Goal: Task Accomplishment & Management: Manage account settings

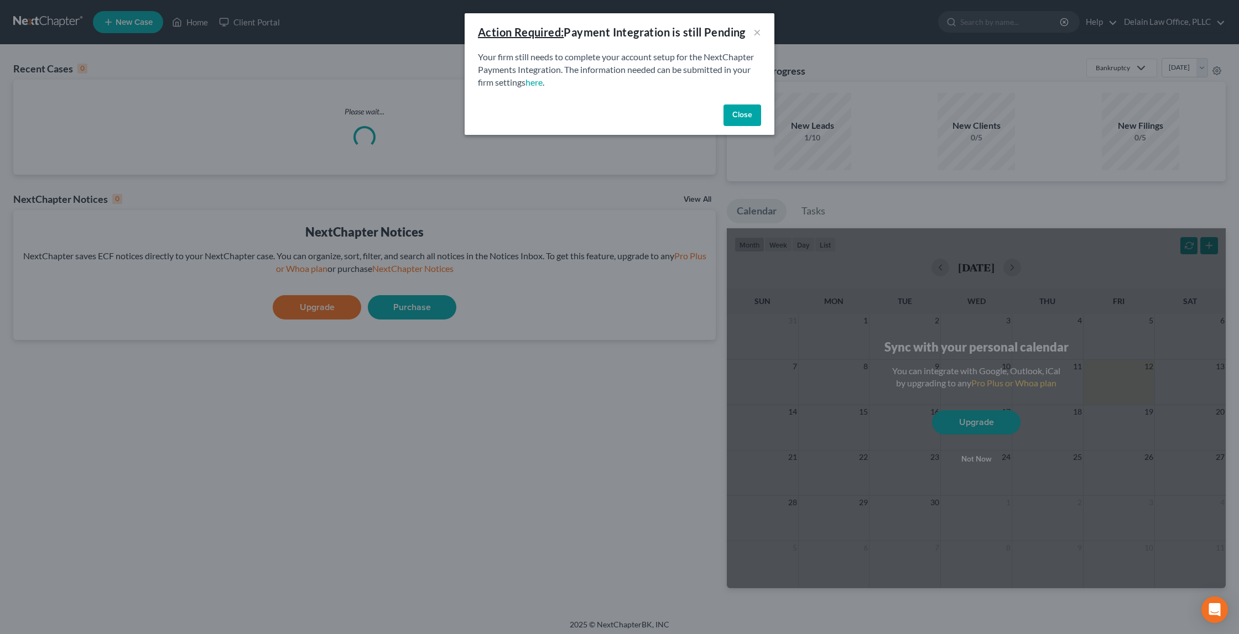
click at [754, 108] on button "Close" at bounding box center [742, 116] width 38 height 22
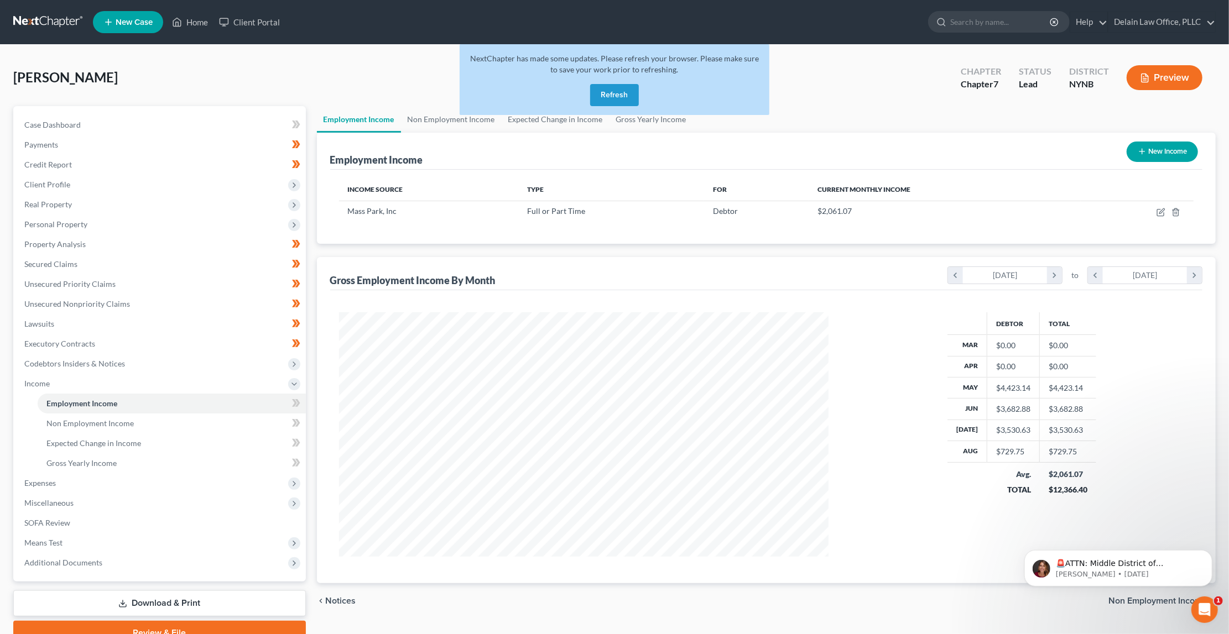
scroll to position [244, 511]
click at [194, 19] on link "Home" at bounding box center [189, 22] width 47 height 20
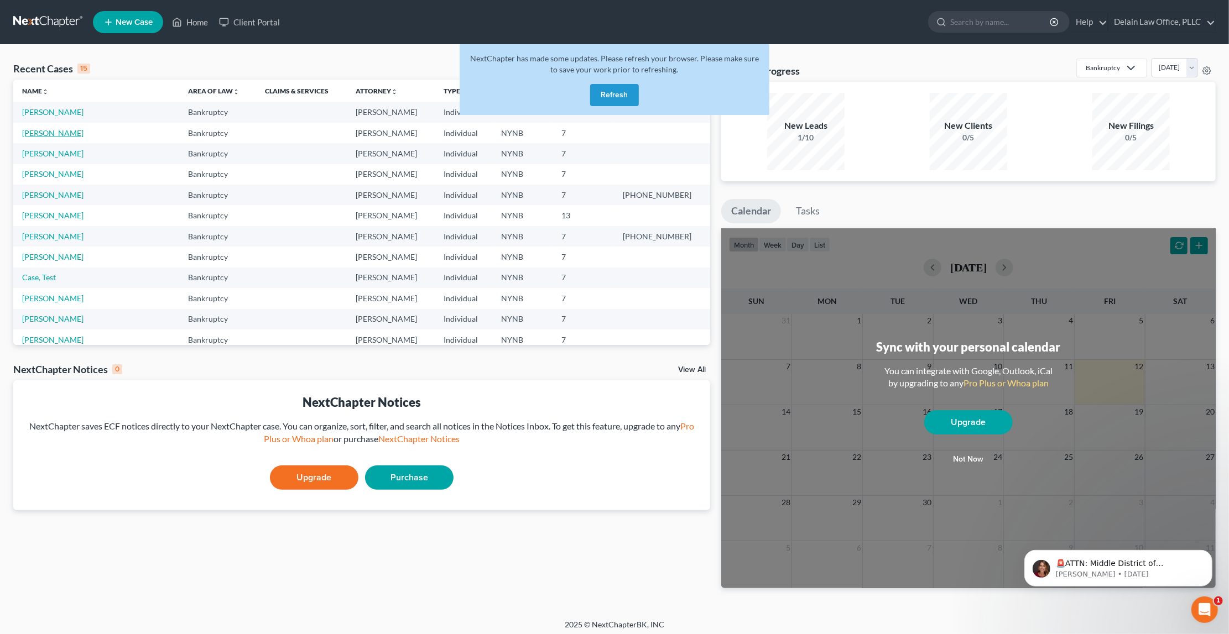
click at [74, 132] on link "[PERSON_NAME]" at bounding box center [52, 132] width 61 height 9
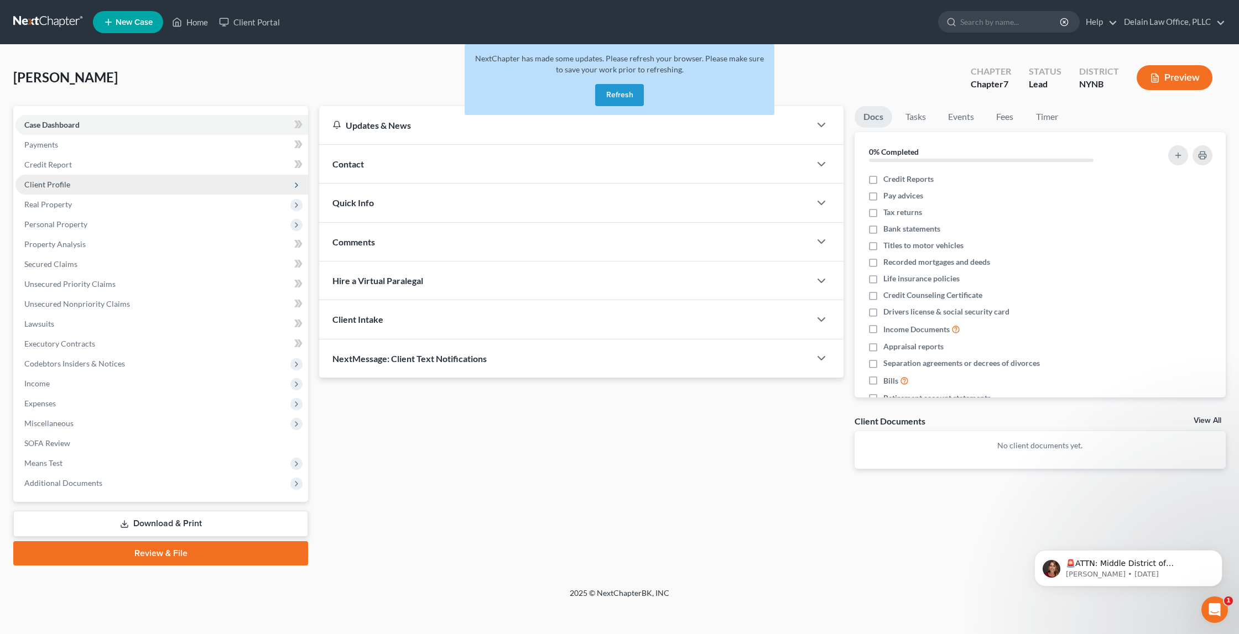
click at [101, 176] on span "Client Profile" at bounding box center [161, 185] width 293 height 20
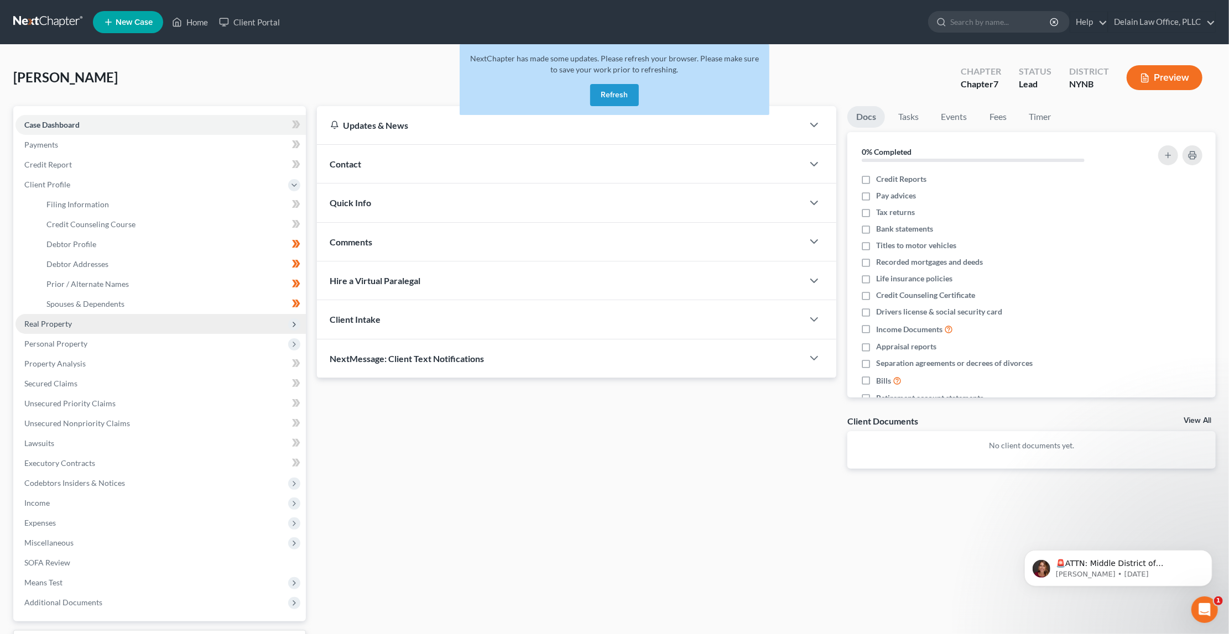
click at [82, 314] on span "Real Property" at bounding box center [160, 324] width 290 height 20
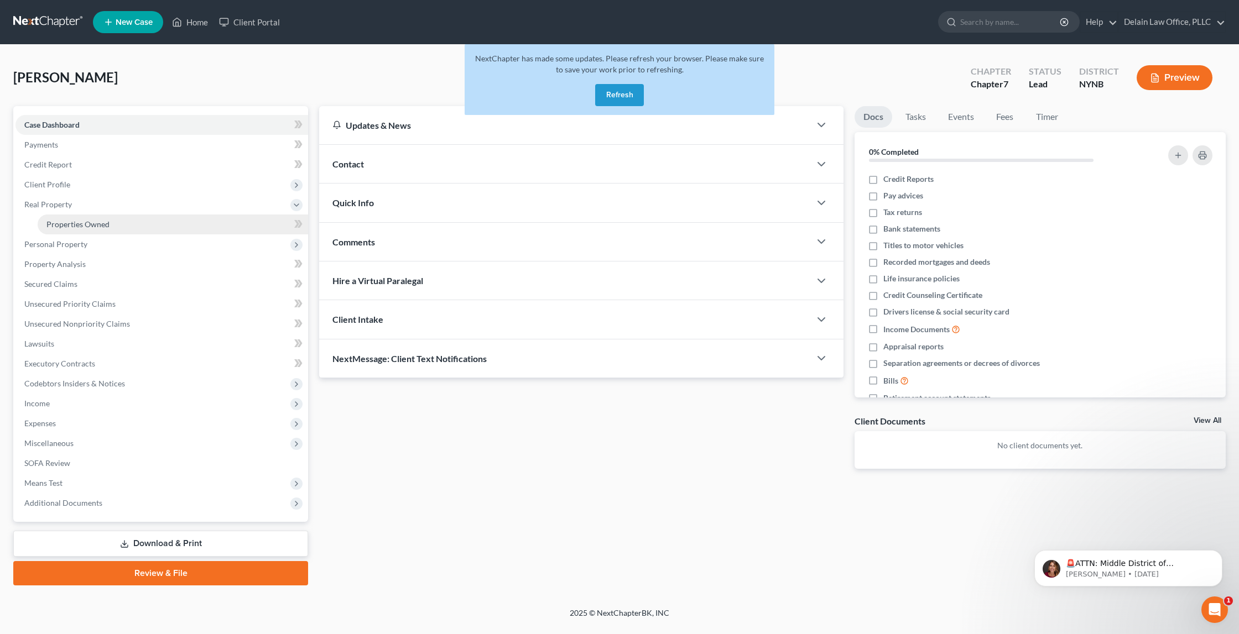
click at [80, 226] on link "Properties Owned" at bounding box center [173, 225] width 270 height 20
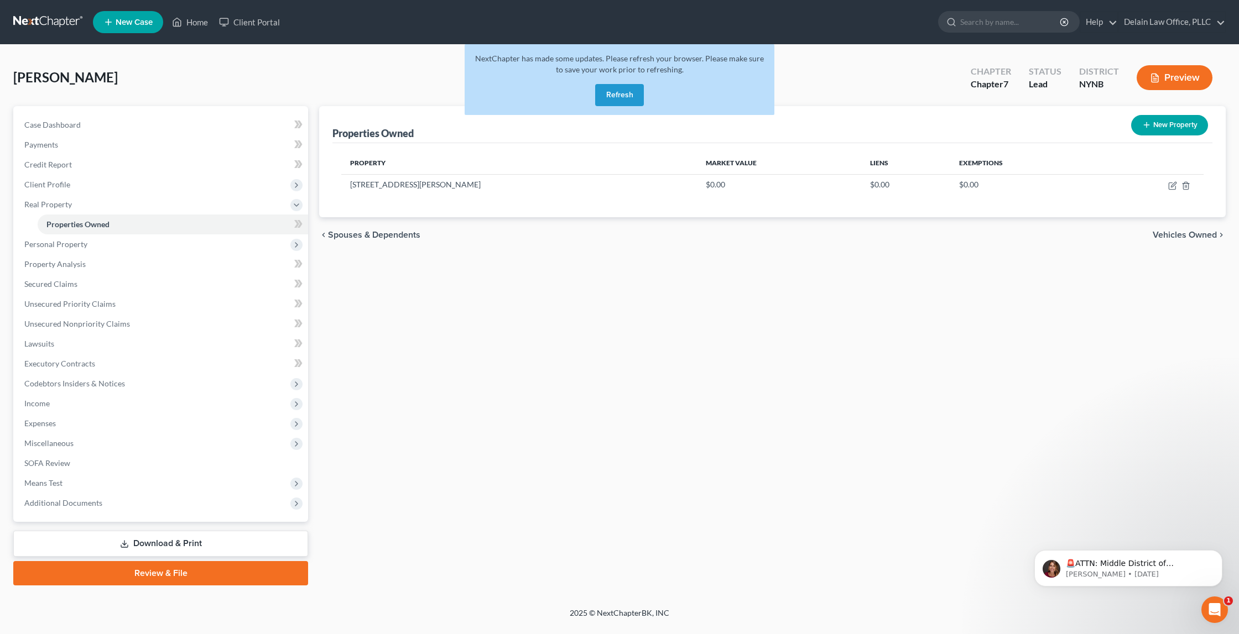
click at [299, 222] on body "Home New Case Client Portal Delain Law Office, PLLC [EMAIL_ADDRESS][DOMAIN_NAME…" at bounding box center [619, 317] width 1239 height 634
click at [154, 239] on span "Personal Property" at bounding box center [161, 244] width 293 height 20
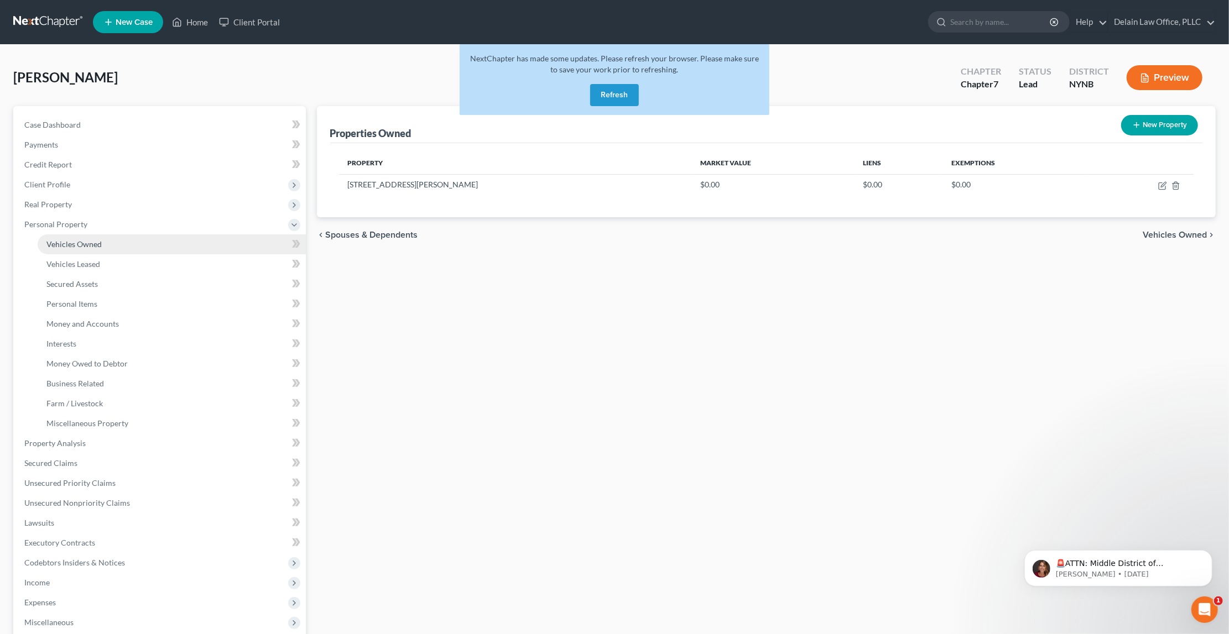
click at [154, 240] on link "Vehicles Owned" at bounding box center [172, 244] width 268 height 20
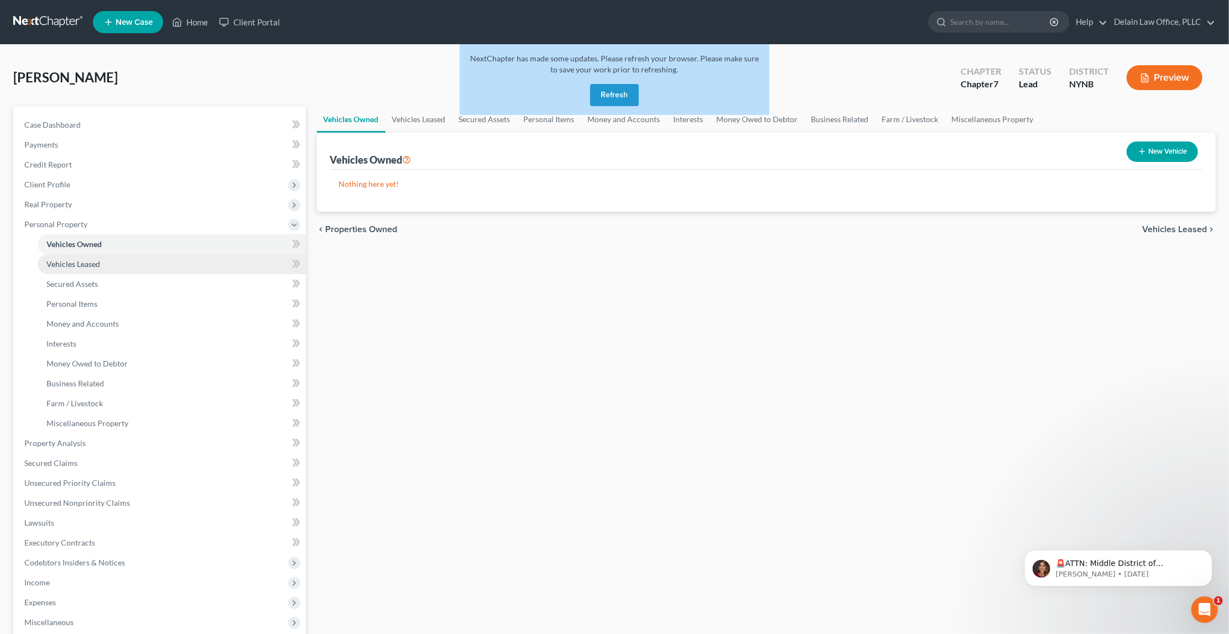
click at [150, 257] on link "Vehicles Leased" at bounding box center [172, 264] width 268 height 20
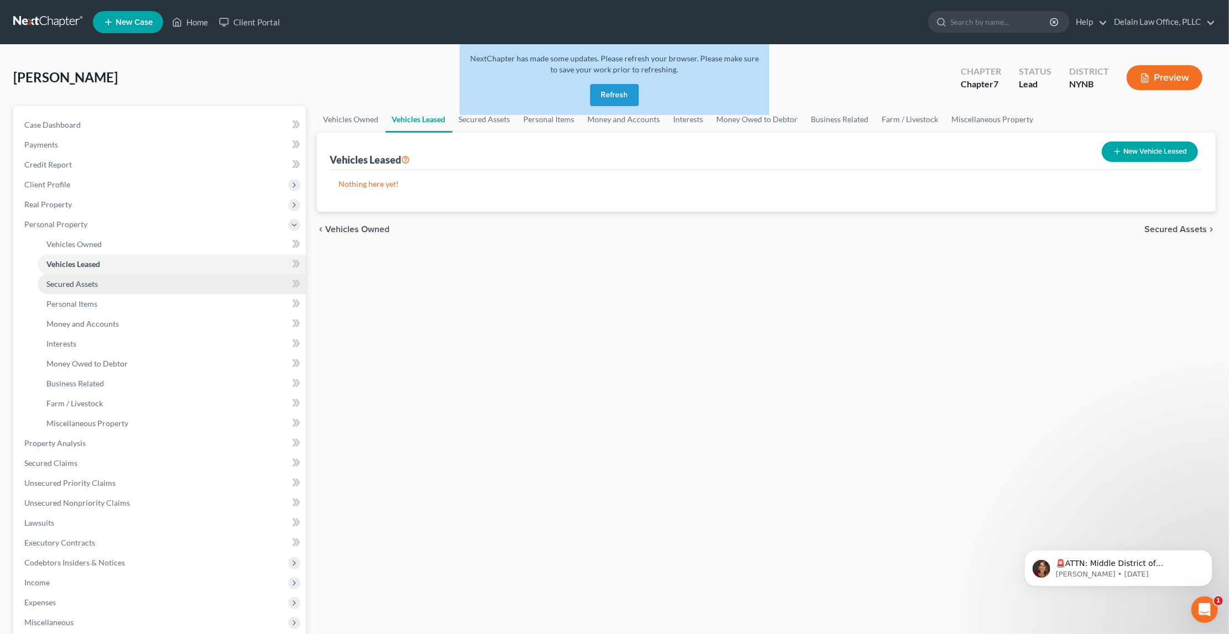
click at [149, 274] on link "Secured Assets" at bounding box center [172, 284] width 268 height 20
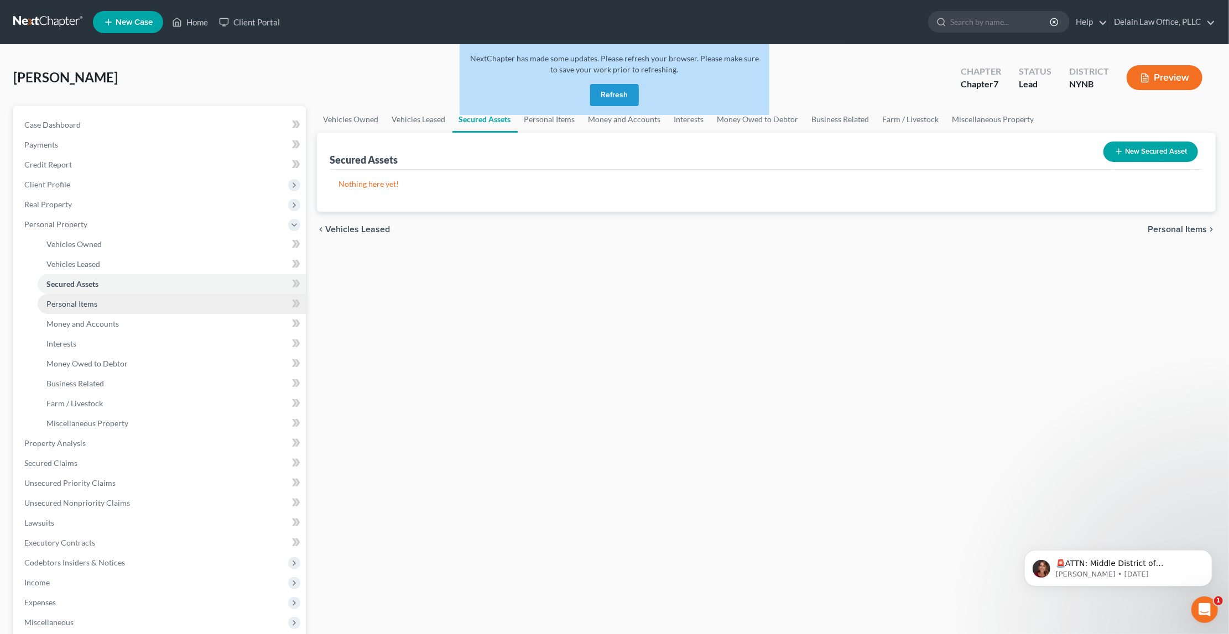
click at [146, 294] on link "Personal Items" at bounding box center [172, 304] width 268 height 20
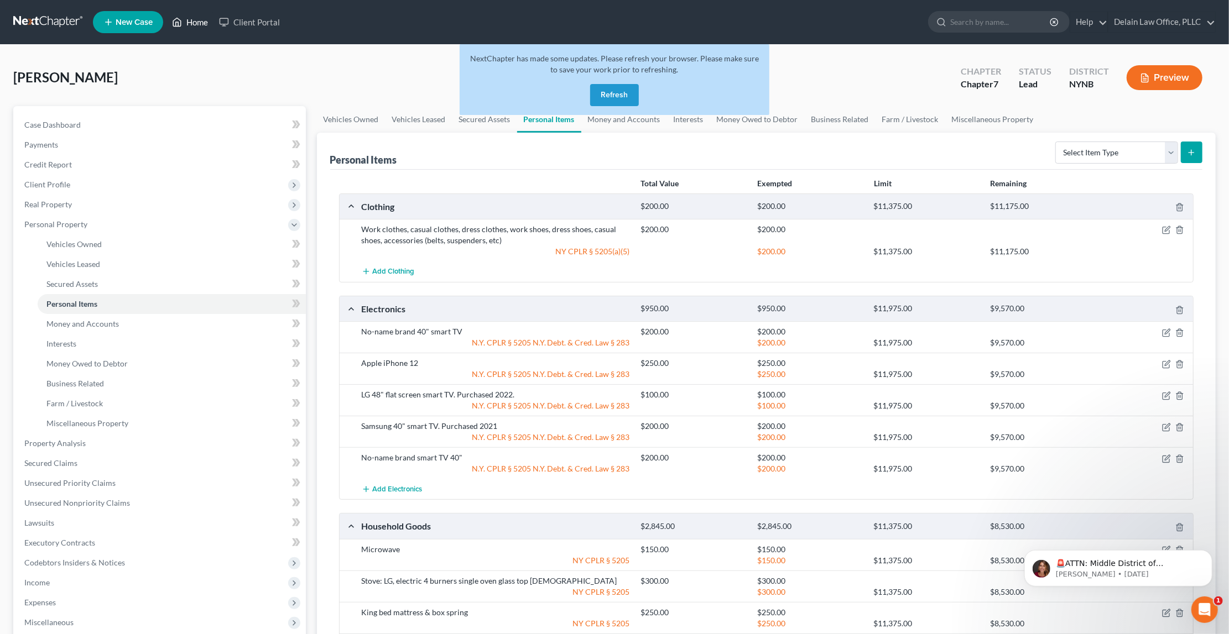
click at [192, 27] on link "Home" at bounding box center [189, 22] width 47 height 20
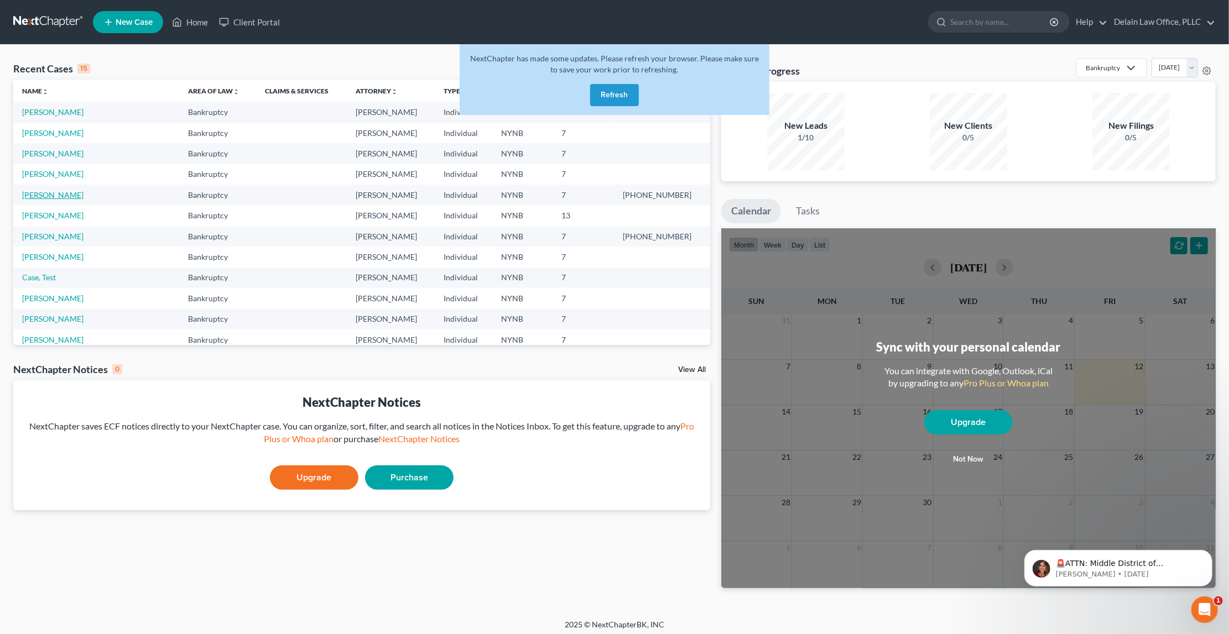
click at [65, 192] on link "[PERSON_NAME]" at bounding box center [52, 194] width 61 height 9
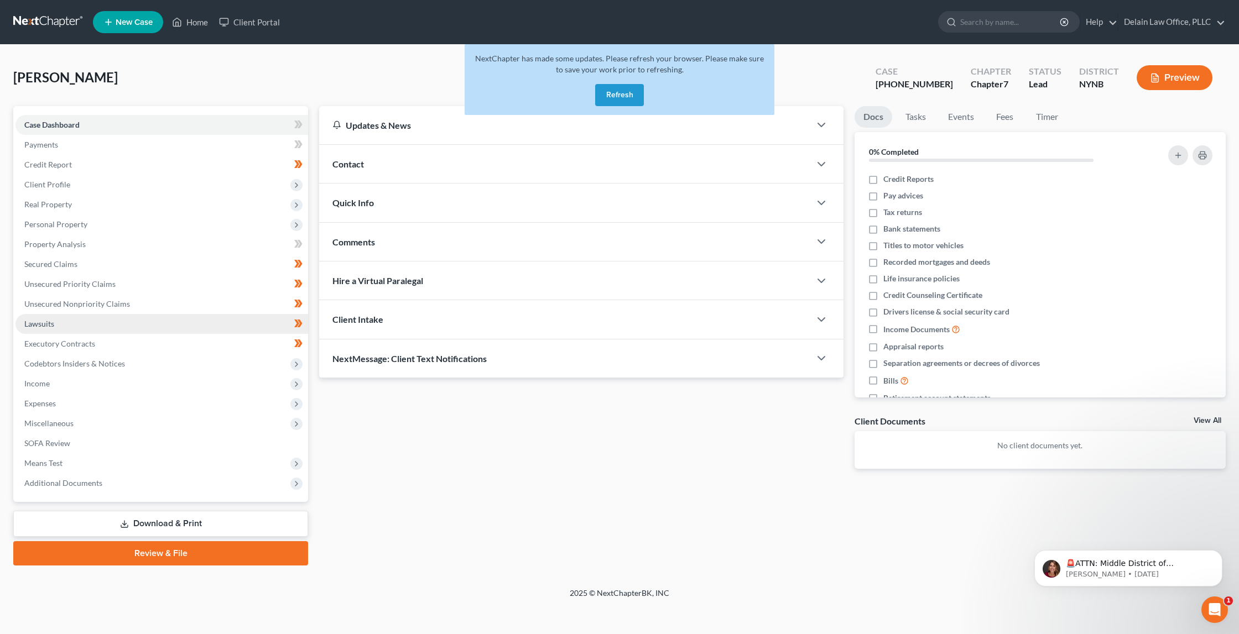
click at [127, 317] on link "Lawsuits" at bounding box center [161, 324] width 293 height 20
